Goal: Task Accomplishment & Management: Use online tool/utility

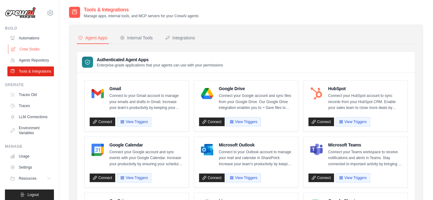
click at [30, 50] on link "Crew Studio" at bounding box center [31, 49] width 46 height 10
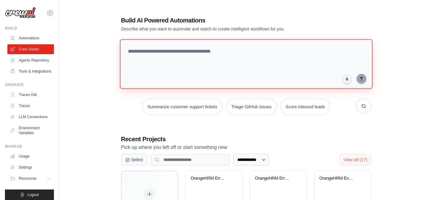
click at [137, 51] on textarea at bounding box center [245, 64] width 252 height 50
paste textarea "**********"
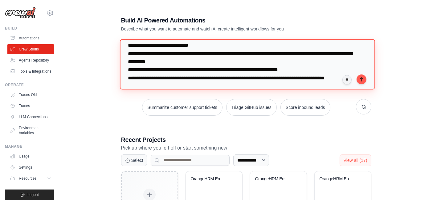
scroll to position [78, 0]
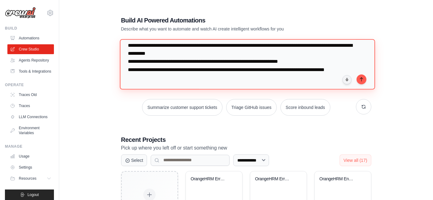
drag, startPoint x: 195, startPoint y: 46, endPoint x: 155, endPoint y: 47, distance: 40.4
click at [155, 47] on textarea "**********" at bounding box center [246, 64] width 255 height 50
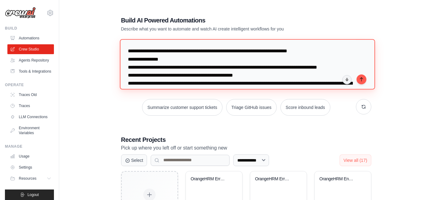
scroll to position [99, 0]
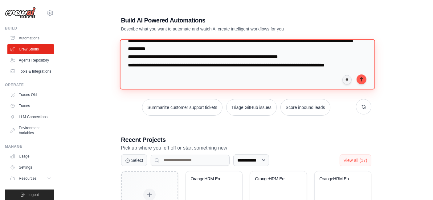
click at [164, 65] on textarea "**********" at bounding box center [246, 64] width 255 height 50
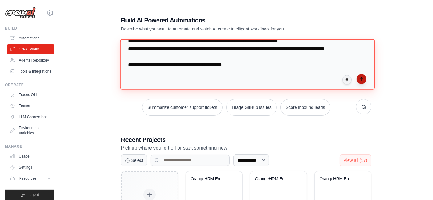
type textarea "**********"
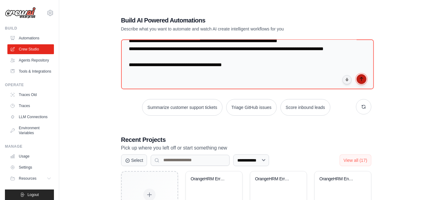
click at [362, 78] on icon "submit" at bounding box center [361, 79] width 5 height 5
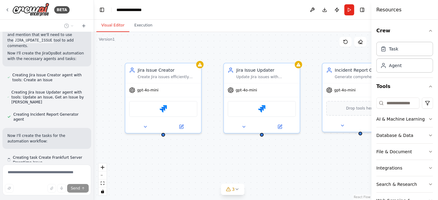
scroll to position [528, 0]
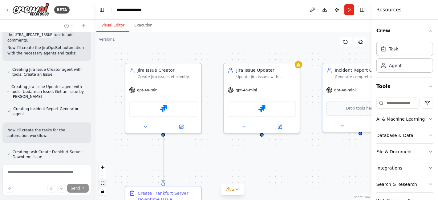
click at [103, 182] on icon "fit view" at bounding box center [103, 183] width 4 height 3
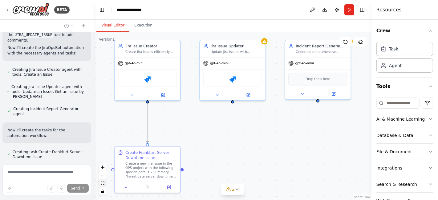
scroll to position [541, 0]
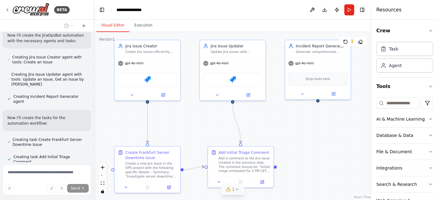
click at [236, 190] on icon at bounding box center [237, 189] width 2 height 1
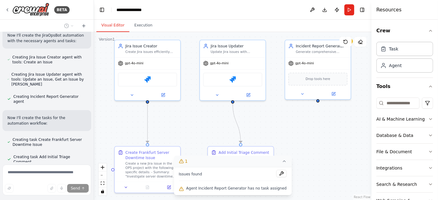
scroll to position [558, 0]
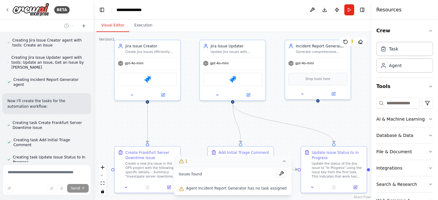
click at [282, 161] on icon at bounding box center [284, 161] width 5 height 5
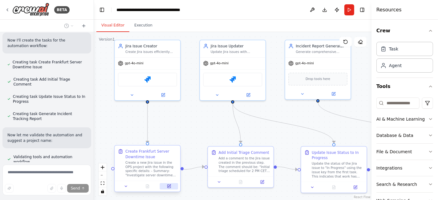
scroll to position [635, 0]
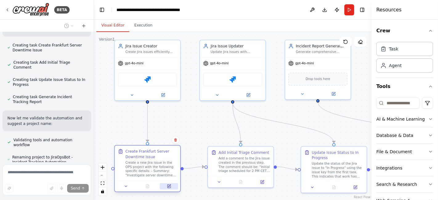
click at [169, 186] on icon at bounding box center [169, 186] width 2 height 2
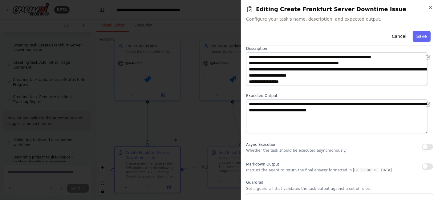
scroll to position [34, 0]
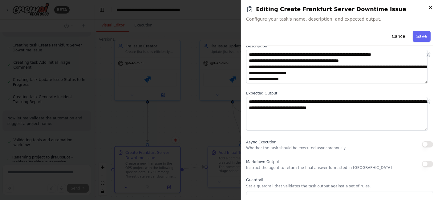
click at [430, 5] on icon "button" at bounding box center [430, 7] width 5 height 5
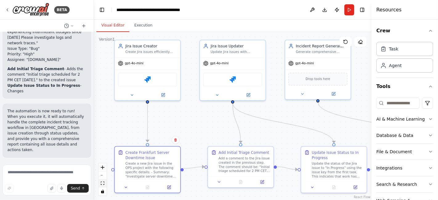
click at [103, 183] on icon "fit view" at bounding box center [103, 183] width 4 height 3
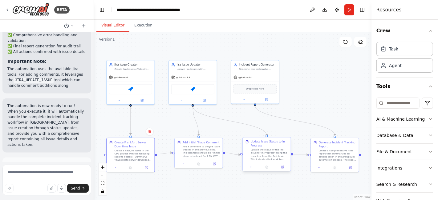
scroll to position [1037, 0]
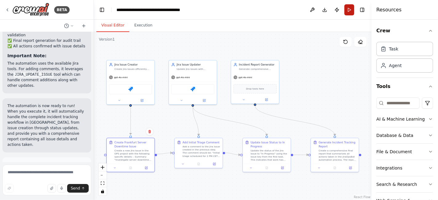
click at [346, 10] on button "Run" at bounding box center [349, 9] width 10 height 11
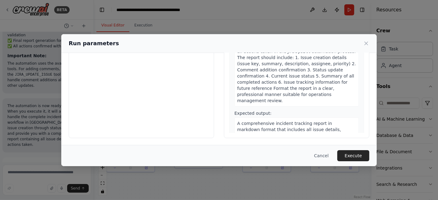
scroll to position [357, 0]
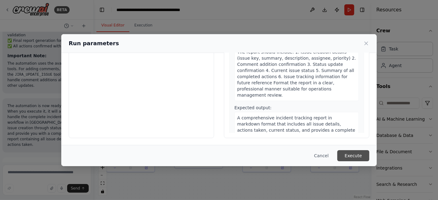
click at [356, 158] on button "Execute" at bounding box center [353, 155] width 32 height 11
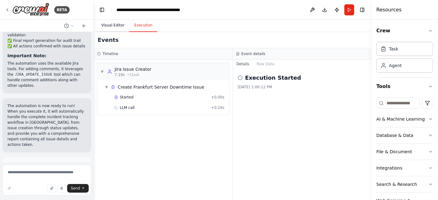
click at [109, 26] on button "Visual Editor" at bounding box center [112, 25] width 33 height 13
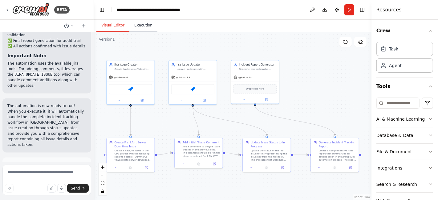
click at [144, 28] on button "Execution" at bounding box center [143, 25] width 28 height 13
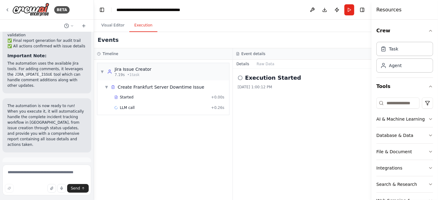
scroll to position [0, 0]
click at [115, 26] on button "Visual Editor" at bounding box center [112, 25] width 33 height 13
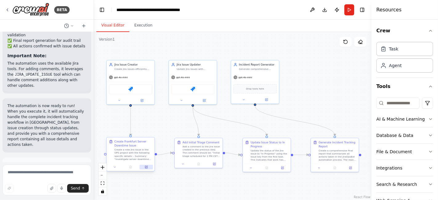
click at [145, 167] on icon at bounding box center [146, 167] width 3 height 3
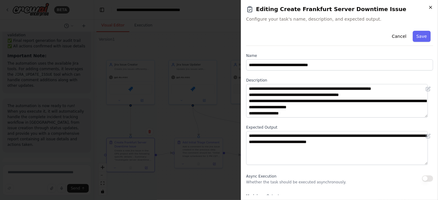
click at [432, 8] on icon "button" at bounding box center [430, 7] width 5 height 5
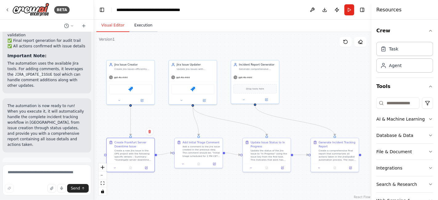
click at [139, 27] on button "Execution" at bounding box center [143, 25] width 28 height 13
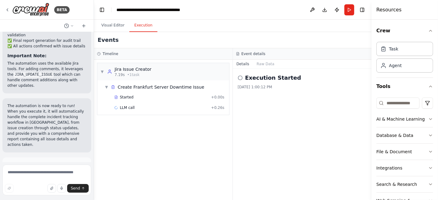
click at [55, 190] on span "Help fix error" at bounding box center [50, 192] width 24 height 5
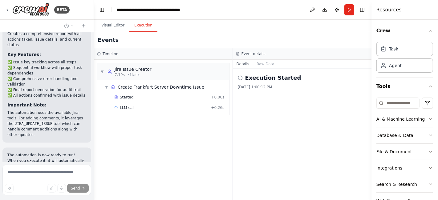
scroll to position [1007, 0]
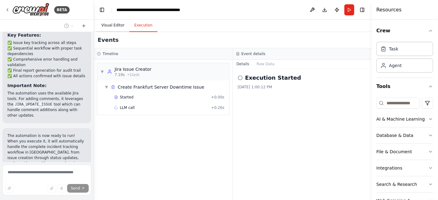
click at [113, 24] on button "Visual Editor" at bounding box center [112, 25] width 33 height 13
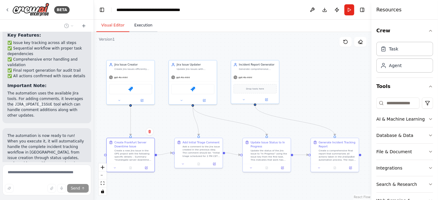
click at [138, 26] on button "Execution" at bounding box center [143, 25] width 28 height 13
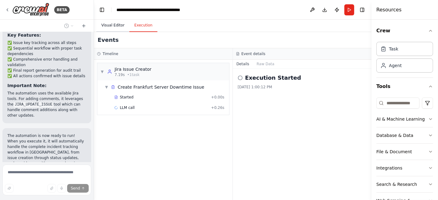
click at [106, 26] on button "Visual Editor" at bounding box center [112, 25] width 33 height 13
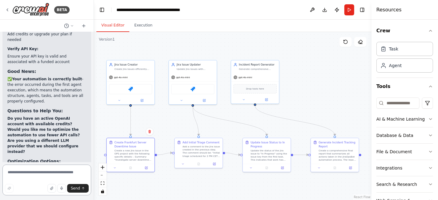
scroll to position [1319, 0]
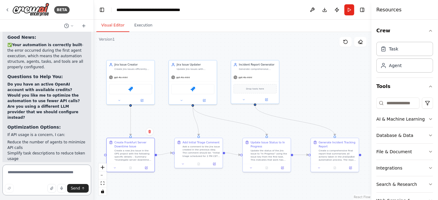
click at [43, 169] on textarea at bounding box center [46, 180] width 89 height 31
type textarea "***"
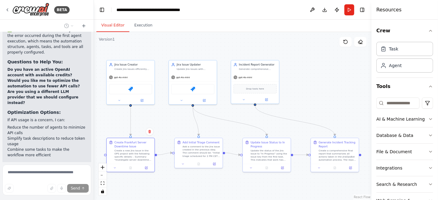
scroll to position [1369, 0]
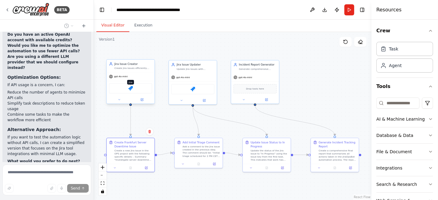
click at [131, 89] on img at bounding box center [130, 88] width 5 height 5
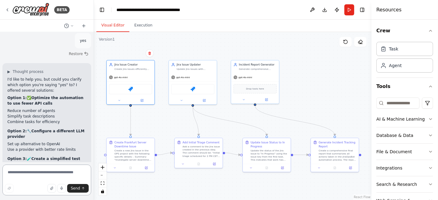
scroll to position [1525, 0]
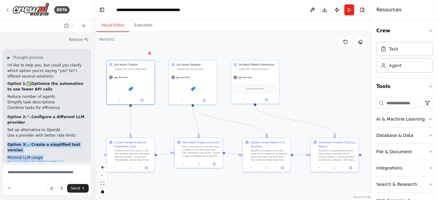
drag, startPoint x: 46, startPoint y: 107, endPoint x: 8, endPoint y: 85, distance: 43.9
click at [8, 85] on div "I'd like to help you, but could you clarify which option you're saying "yes" to…" at bounding box center [46, 138] width 79 height 151
copy div "Option 3: 🧪 Create a simplified test version Minimal LLM usage Focus on Jira to…"
click at [31, 171] on textarea at bounding box center [46, 180] width 89 height 31
paste textarea "**********"
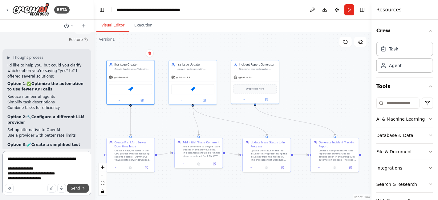
type textarea "**********"
drag, startPoint x: 72, startPoint y: 189, endPoint x: 68, endPoint y: 186, distance: 5.3
click at [71, 189] on button "Send" at bounding box center [78, 188] width 22 height 9
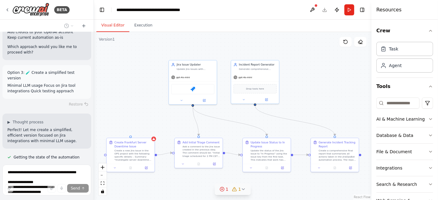
scroll to position [1696, 0]
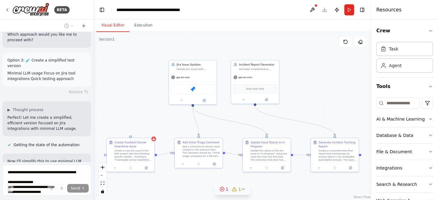
click at [223, 190] on icon at bounding box center [222, 189] width 5 height 5
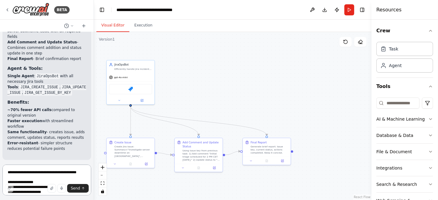
scroll to position [2375, 0]
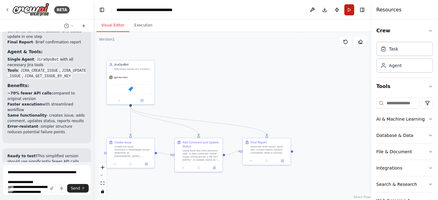
click at [350, 11] on button "Run" at bounding box center [349, 9] width 10 height 11
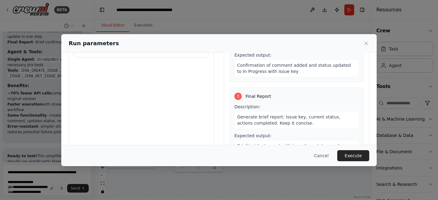
scroll to position [68, 0]
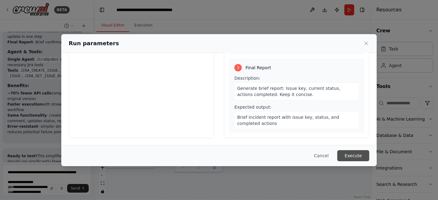
click at [342, 157] on button "Execute" at bounding box center [353, 155] width 32 height 11
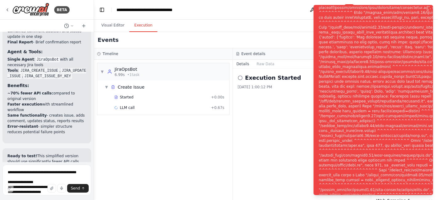
drag, startPoint x: 317, startPoint y: 10, endPoint x: 417, endPoint y: 176, distance: 193.1
click at [425, 167] on li "Execution Error" at bounding box center [372, 100] width 119 height 190
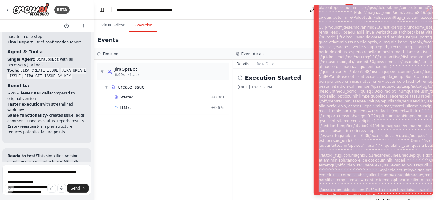
drag, startPoint x: 430, startPoint y: 190, endPoint x: 316, endPoint y: 0, distance: 221.8
click at [316, 0] on ol "Execution Error" at bounding box center [373, 100] width 129 height 200
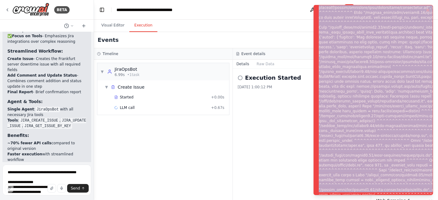
scroll to position [2345, 0]
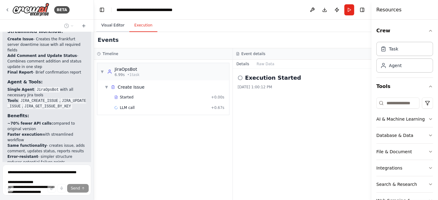
click at [108, 29] on button "Visual Editor" at bounding box center [112, 25] width 33 height 13
click at [141, 28] on button "Execution" at bounding box center [143, 25] width 28 height 13
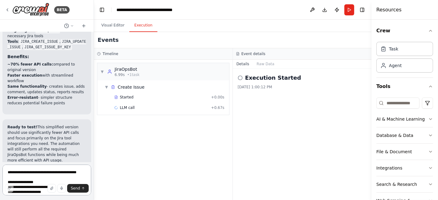
scroll to position [2390, 0]
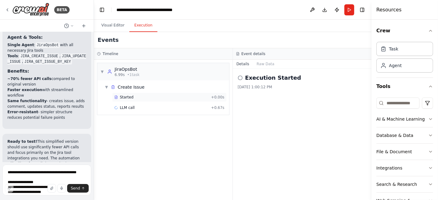
click at [123, 98] on span "Started" at bounding box center [127, 97] width 14 height 5
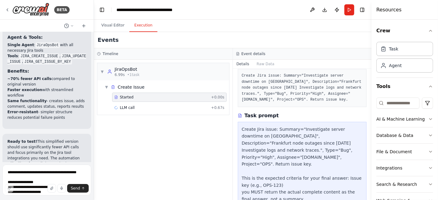
scroll to position [56, 0]
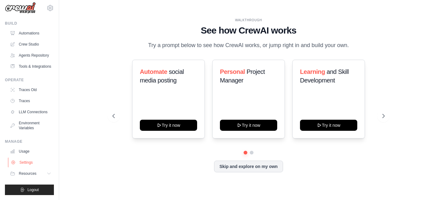
scroll to position [19, 0]
click at [41, 186] on button "Logout" at bounding box center [29, 190] width 49 height 10
click at [91, 40] on div "WALKTHROUGH See how [PERSON_NAME] works Try a prompt below to see how [PERSON_N…" at bounding box center [248, 100] width 359 height 188
drag, startPoint x: 99, startPoint y: 36, endPoint x: 79, endPoint y: 72, distance: 41.2
click at [99, 36] on div "WALKTHROUGH See how [PERSON_NAME] works Try a prompt below to see how [PERSON_N…" at bounding box center [248, 100] width 359 height 188
